Goal: Navigation & Orientation: Locate item on page

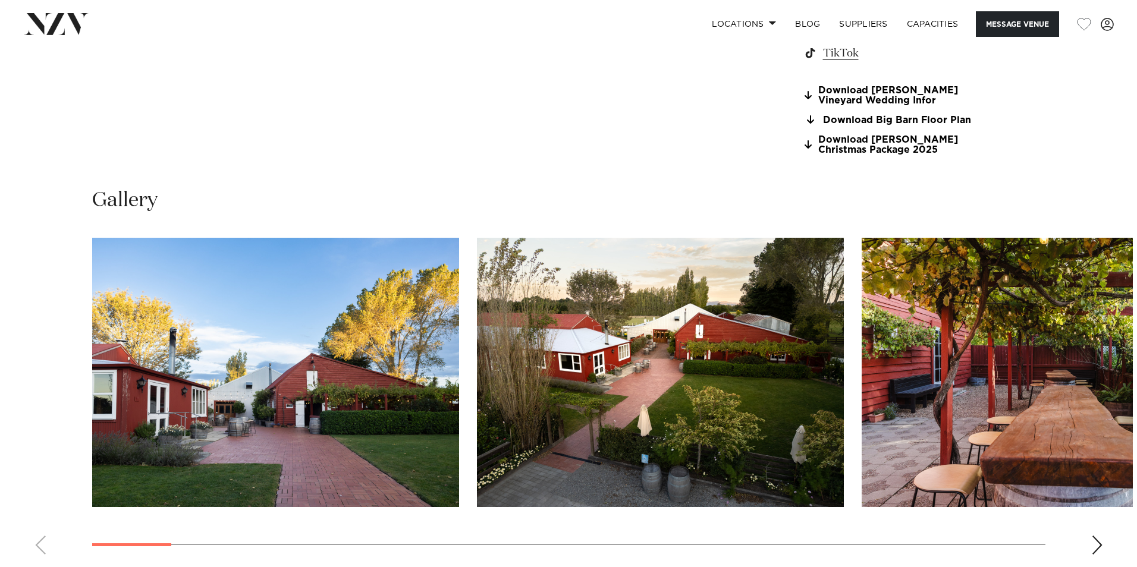
scroll to position [1249, 0]
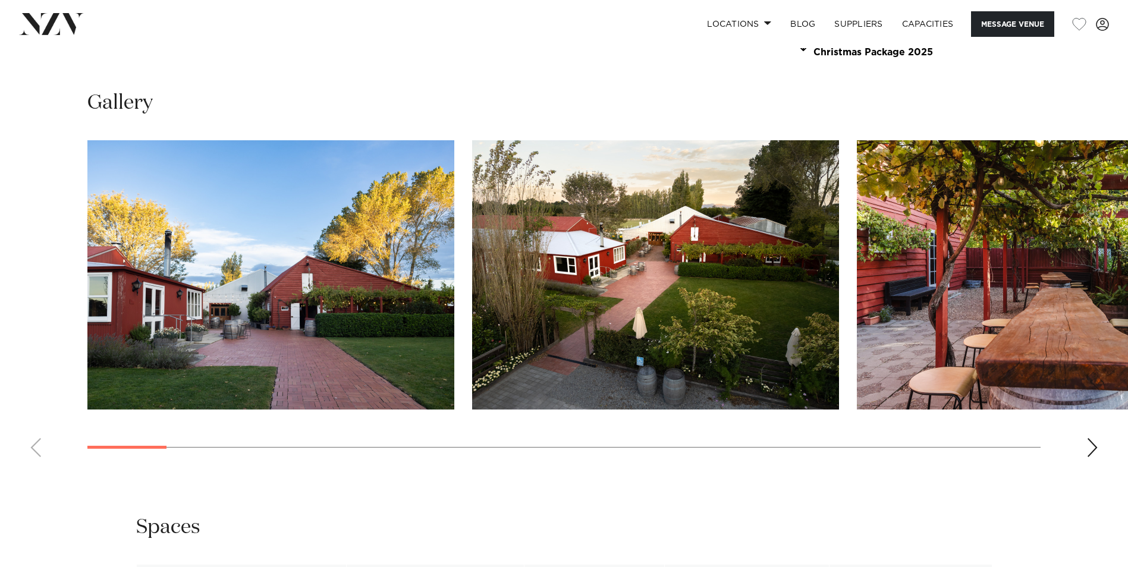
click at [850, 244] on div at bounding box center [563, 274] width 953 height 269
click at [1090, 453] on div "Next slide" at bounding box center [1093, 447] width 12 height 19
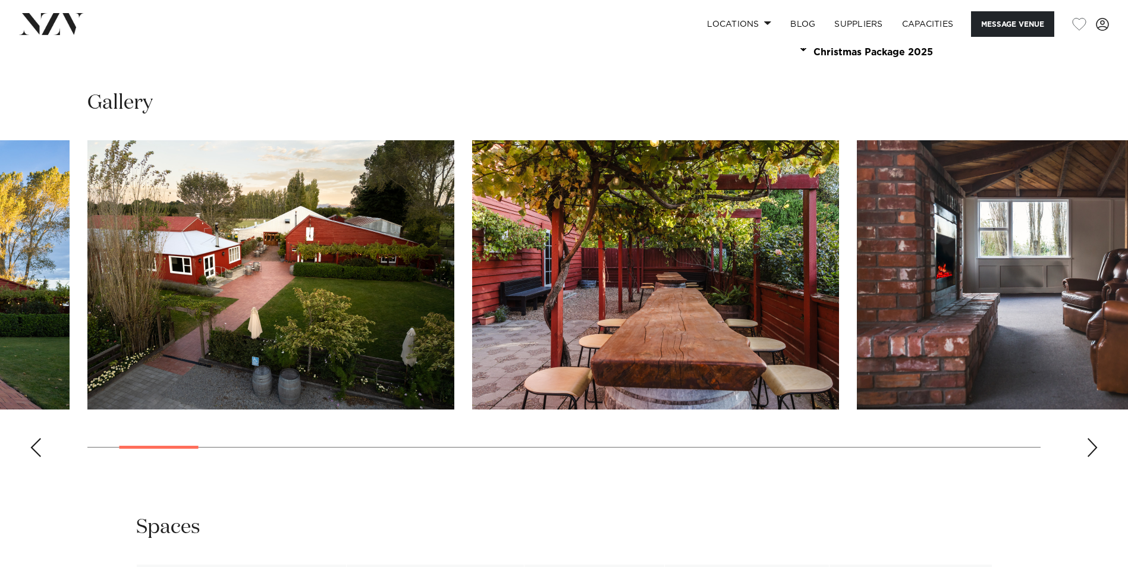
click at [964, 321] on img "4 / 30" at bounding box center [1040, 274] width 367 height 269
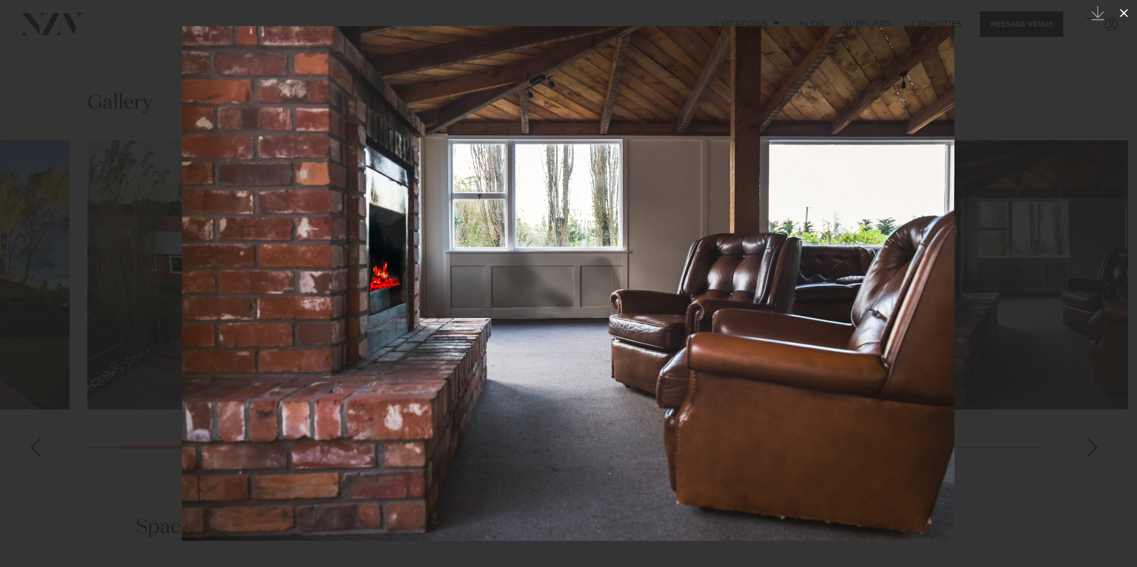
click at [1118, 12] on icon at bounding box center [1124, 13] width 14 height 14
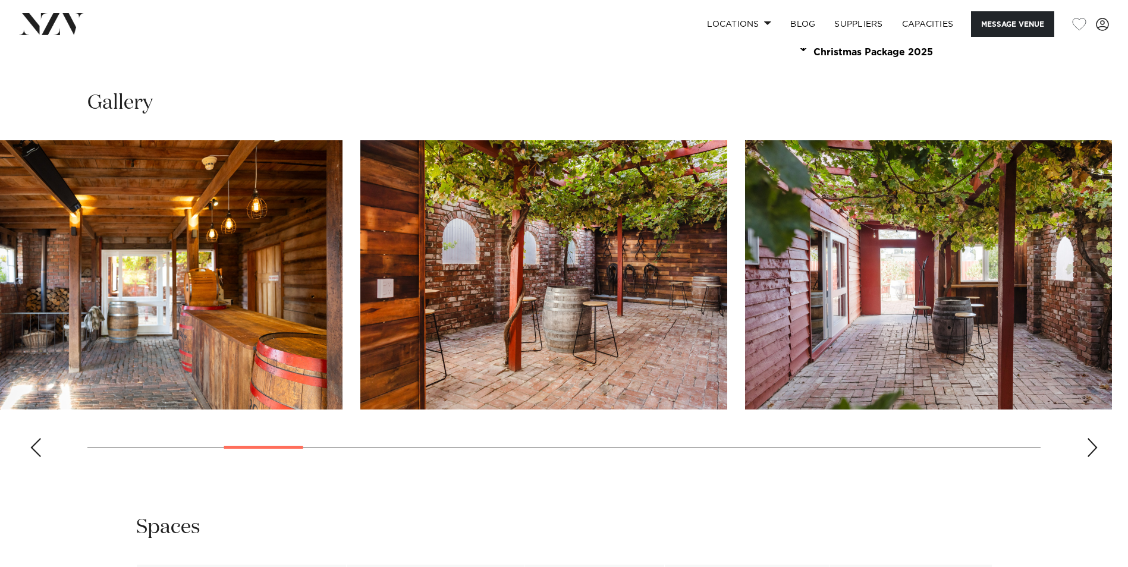
click at [400, 335] on img "6 / 30" at bounding box center [543, 274] width 367 height 269
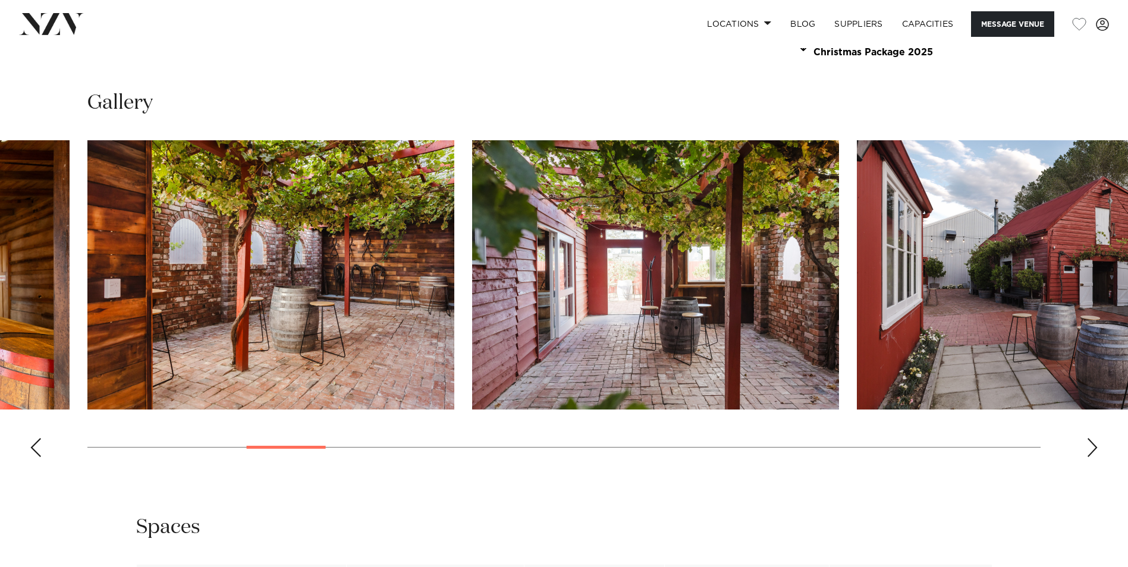
click at [464, 327] on swiper-container at bounding box center [564, 303] width 1128 height 327
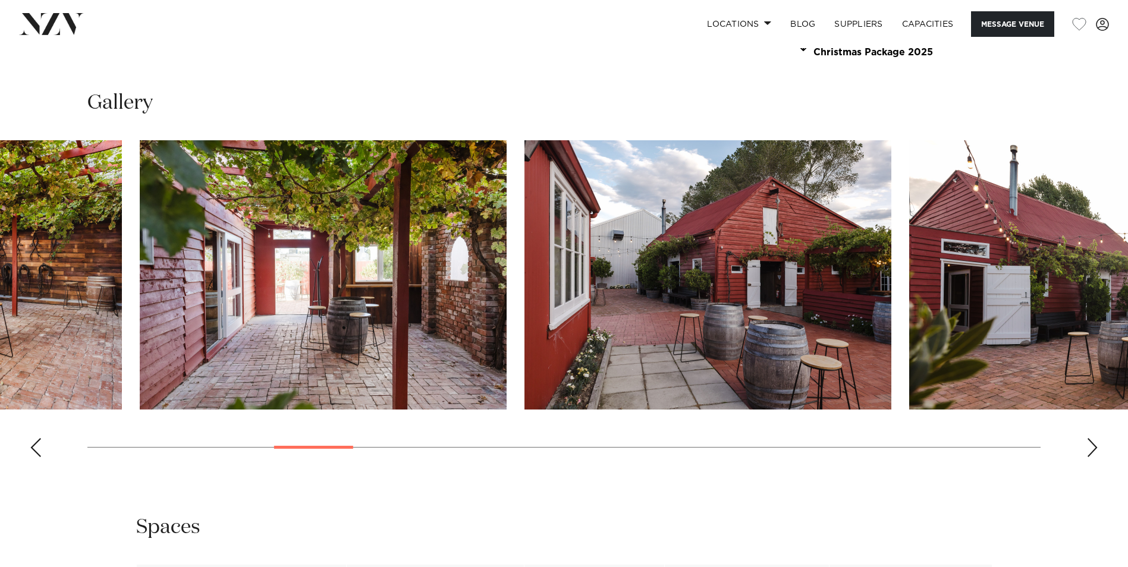
click at [387, 322] on img "7 / 30" at bounding box center [323, 274] width 367 height 269
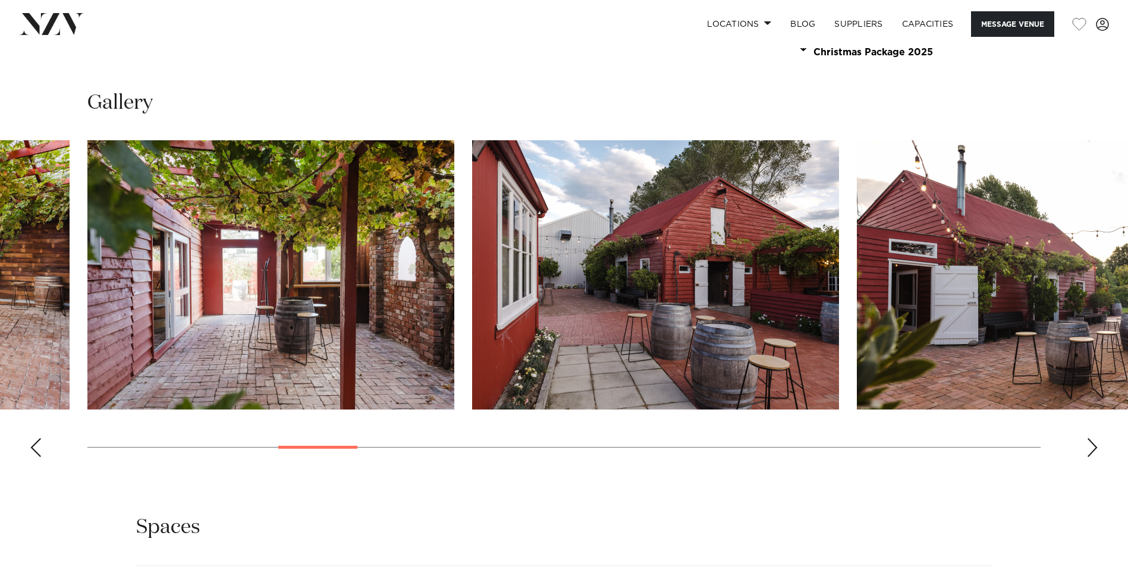
click at [472, 350] on img "8 / 30" at bounding box center [655, 274] width 367 height 269
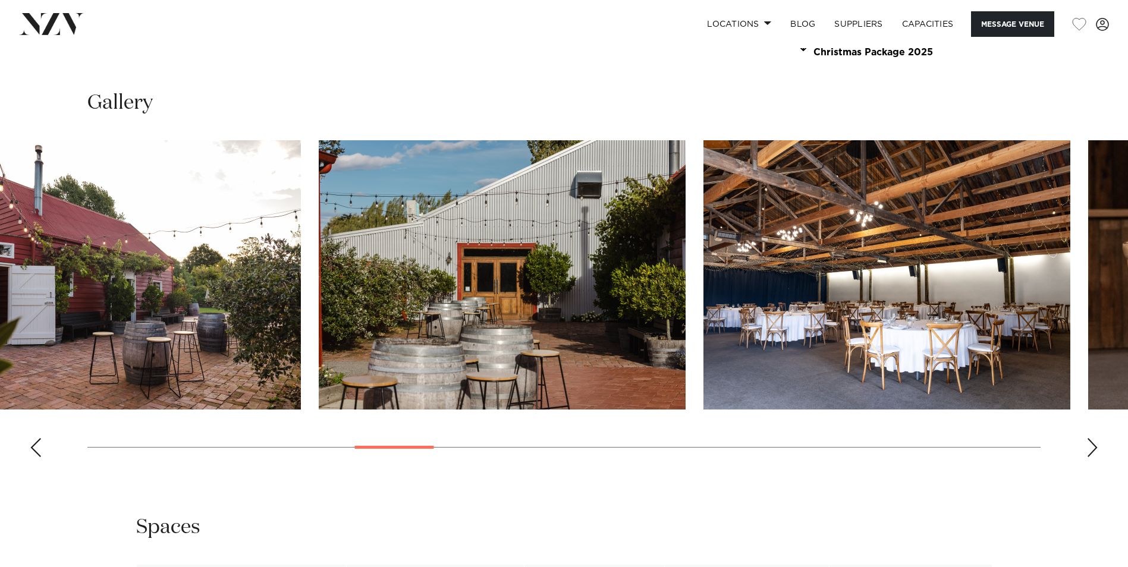
click at [35, 359] on img "9 / 30" at bounding box center [117, 274] width 367 height 269
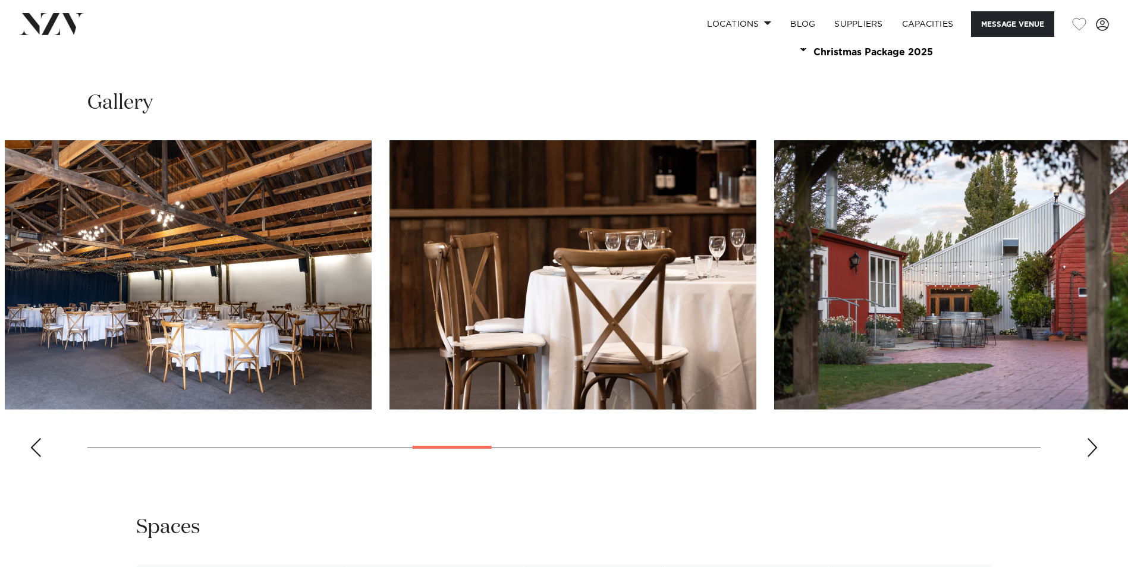
click at [214, 355] on img "11 / 30" at bounding box center [188, 274] width 367 height 269
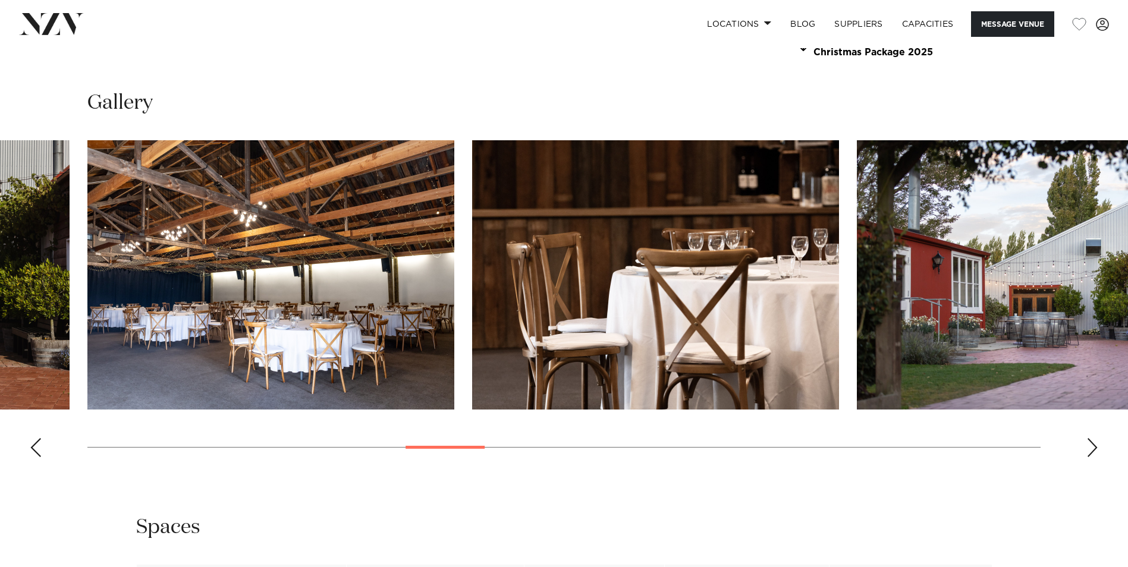
click at [509, 338] on img "12 / 30" at bounding box center [655, 274] width 367 height 269
